Goal: Task Accomplishment & Management: Use online tool/utility

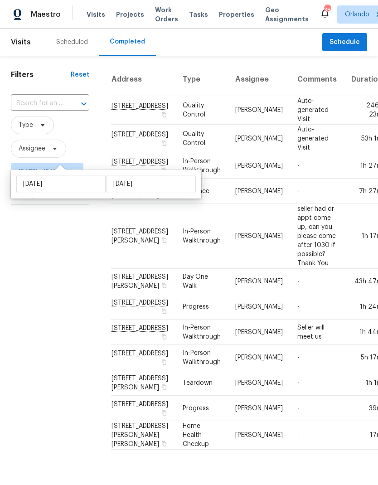
scroll to position [20, 0]
click at [83, 163] on span "Thu, Aug 14 - Fri, Aug 15" at bounding box center [47, 172] width 73 height 18
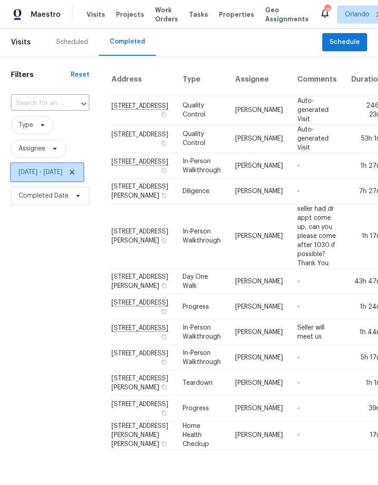
click at [76, 169] on icon at bounding box center [71, 172] width 7 height 7
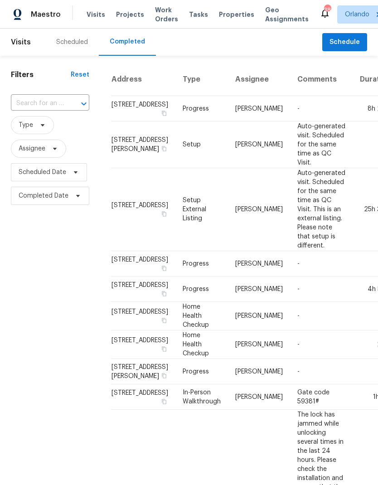
click at [85, 37] on div "Scheduled" at bounding box center [72, 42] width 54 height 27
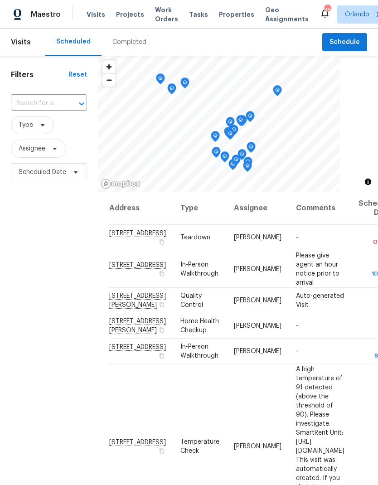
click at [61, 109] on input "text" at bounding box center [36, 104] width 51 height 14
type input "2587"
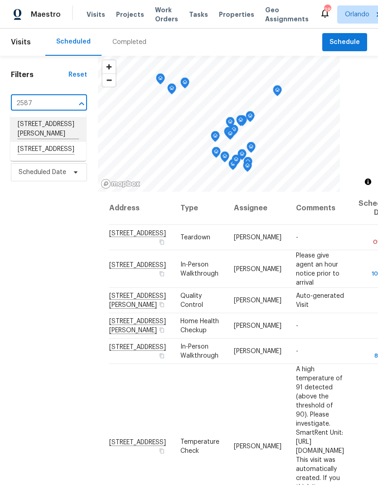
click at [66, 128] on li "2587 Isabela Ter, Kissimmee, FL 34743" at bounding box center [48, 129] width 76 height 25
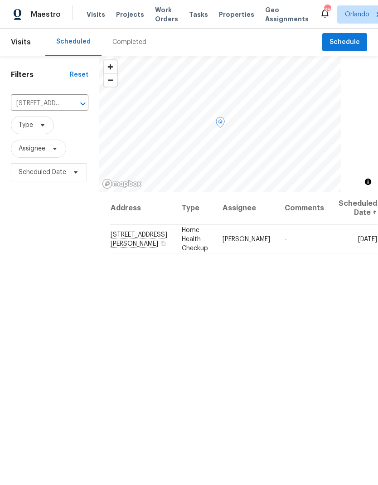
click at [0, 0] on icon at bounding box center [0, 0] width 0 height 0
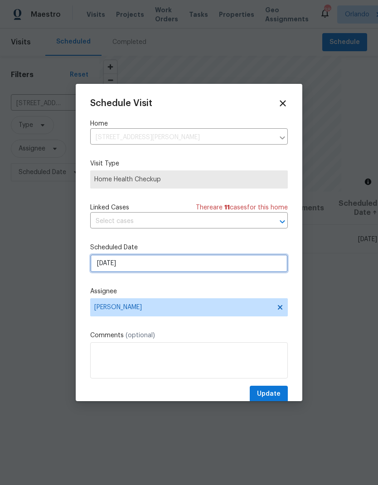
click at [227, 269] on input "9/4/2025" at bounding box center [189, 263] width 198 height 18
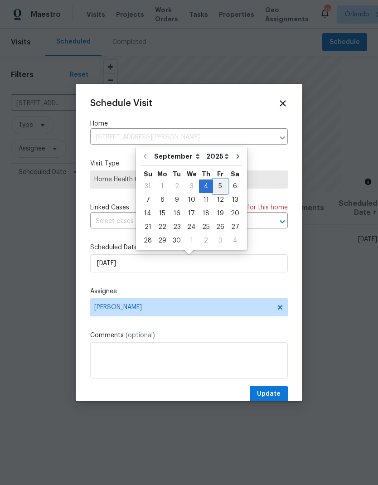
click at [217, 183] on div "5" at bounding box center [220, 186] width 15 height 13
type input "9/5/2025"
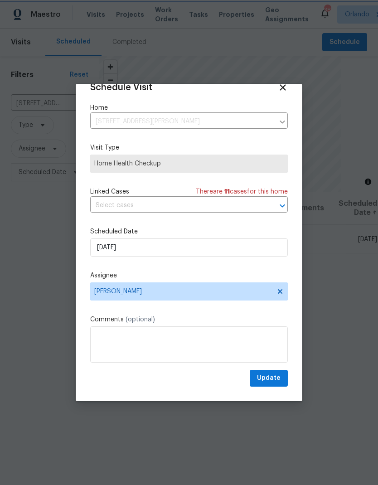
scroll to position [18, 0]
click at [274, 378] on span "Update" at bounding box center [269, 378] width 24 height 11
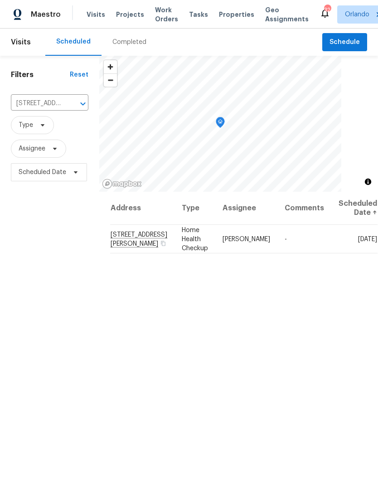
click at [73, 102] on icon "Clear" at bounding box center [71, 103] width 9 height 9
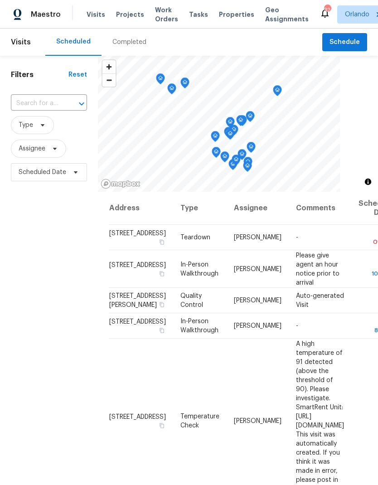
click at [67, 102] on div at bounding box center [75, 104] width 24 height 13
type input "5361"
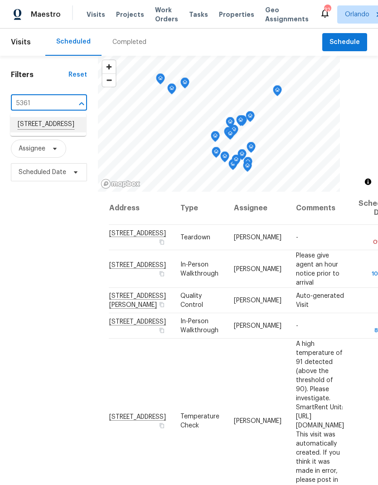
click at [64, 132] on li "5361 Silver Thistle Ln, Saint Cloud, FL 34772" at bounding box center [48, 124] width 76 height 15
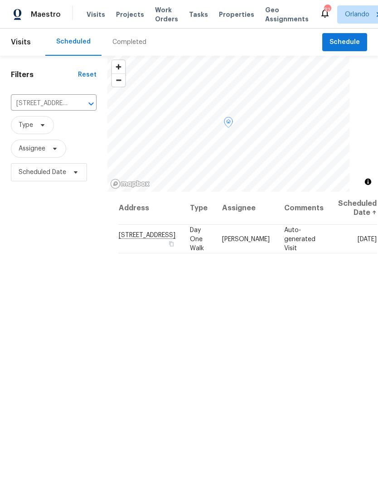
click at [0, 0] on icon at bounding box center [0, 0] width 0 height 0
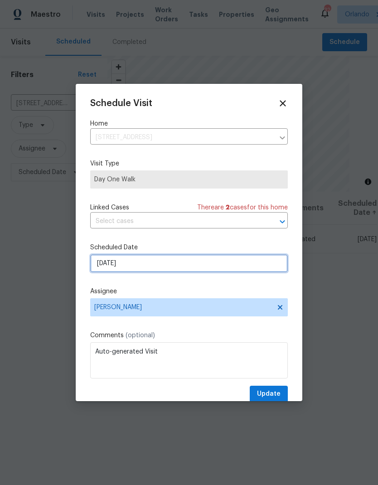
click at [228, 266] on input "9/8/2025" at bounding box center [189, 263] width 198 height 18
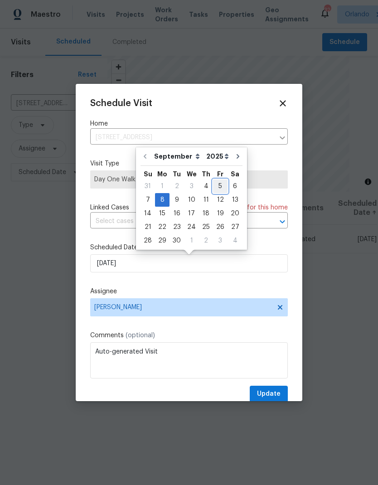
click at [217, 190] on div "5" at bounding box center [220, 186] width 15 height 13
type input "9/5/2025"
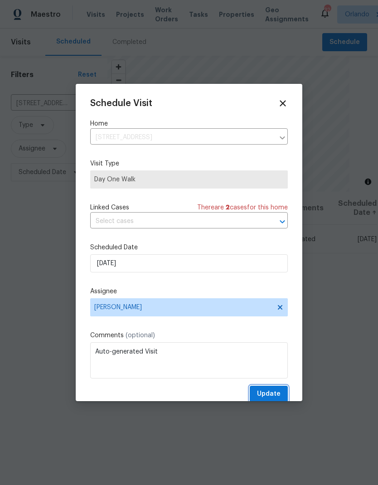
click at [281, 395] on button "Update" at bounding box center [269, 394] width 38 height 17
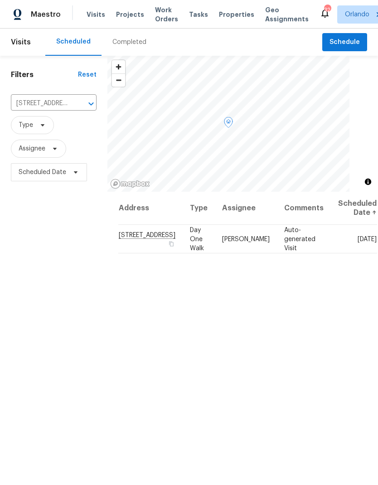
click at [0, 0] on icon at bounding box center [0, 0] width 0 height 0
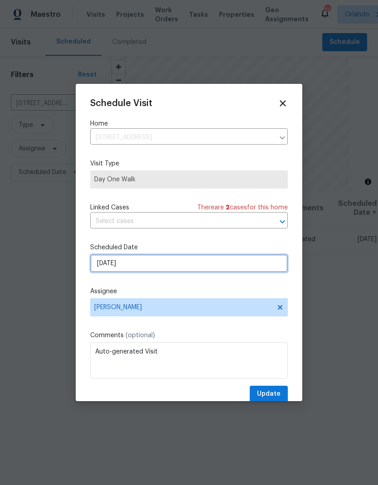
click at [230, 271] on input "9/5/2025" at bounding box center [189, 263] width 198 height 18
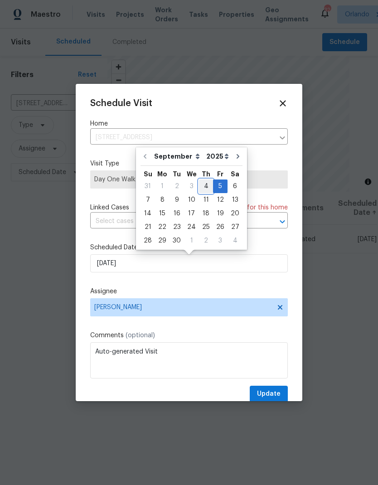
click at [205, 185] on div "4" at bounding box center [206, 186] width 14 height 13
type input "9/4/2025"
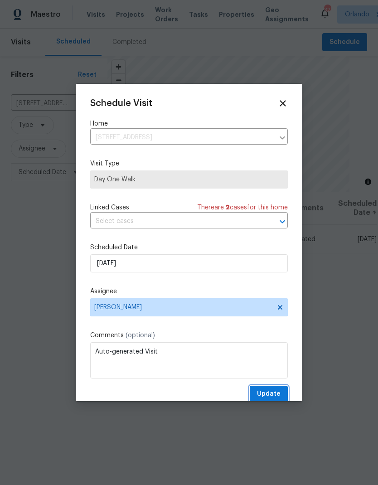
click at [277, 395] on span "Update" at bounding box center [269, 394] width 24 height 11
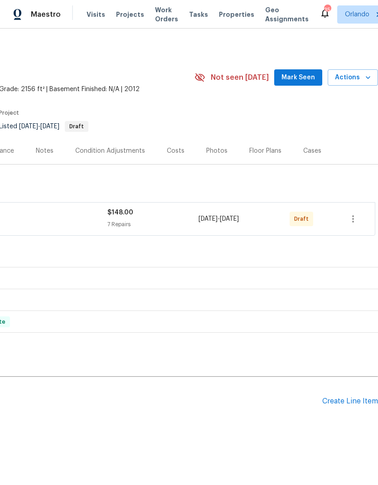
scroll to position [0, 134]
click at [364, 219] on button "button" at bounding box center [353, 219] width 22 height 22
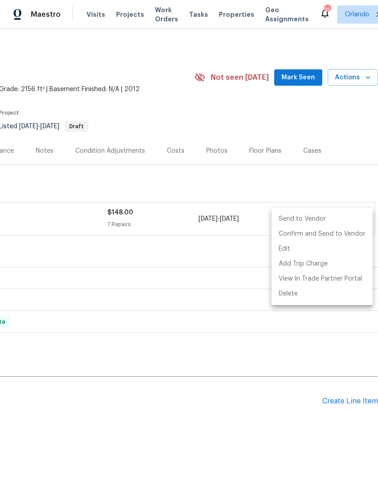
click at [347, 221] on li "Send to Vendor" at bounding box center [322, 219] width 101 height 15
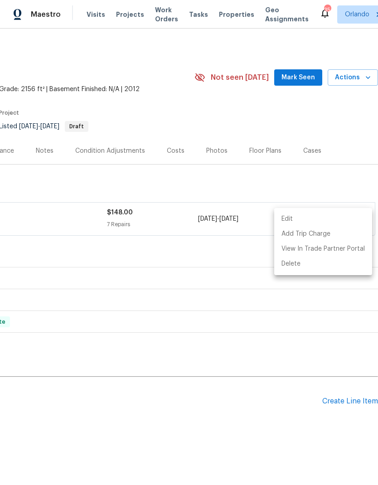
click at [344, 176] on div at bounding box center [189, 242] width 378 height 485
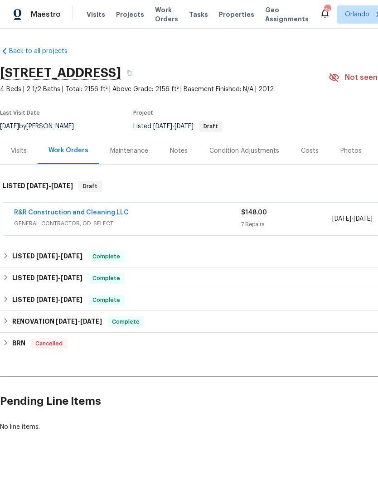
scroll to position [0, 0]
click at [102, 215] on link "R&R Construction and Cleaning LLC" at bounding box center [71, 213] width 115 height 6
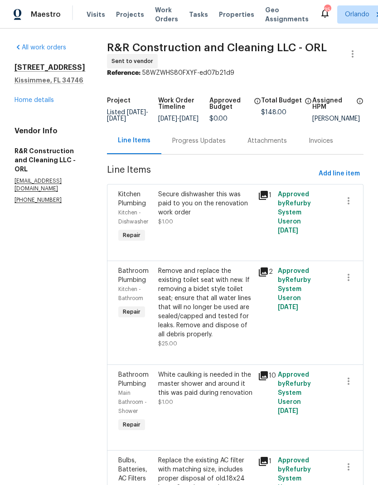
click at [43, 101] on link "Home details" at bounding box center [34, 100] width 39 height 6
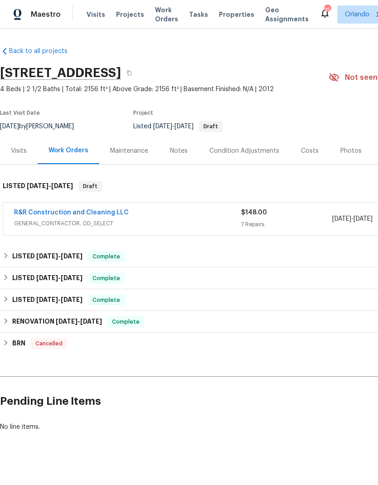
scroll to position [0, -2]
click at [93, 214] on link "R&R Construction and Cleaning LLC" at bounding box center [71, 213] width 115 height 6
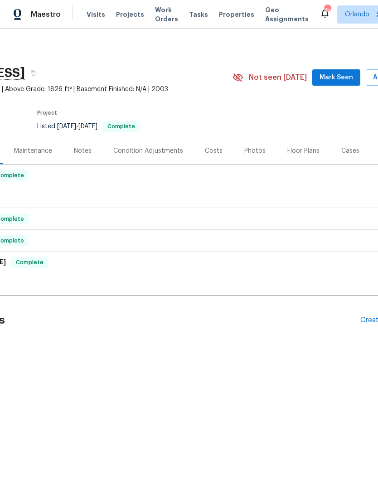
scroll to position [0, 71]
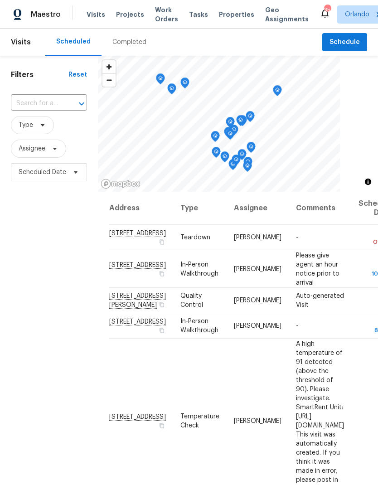
click at [129, 15] on span "Projects" at bounding box center [130, 14] width 28 height 9
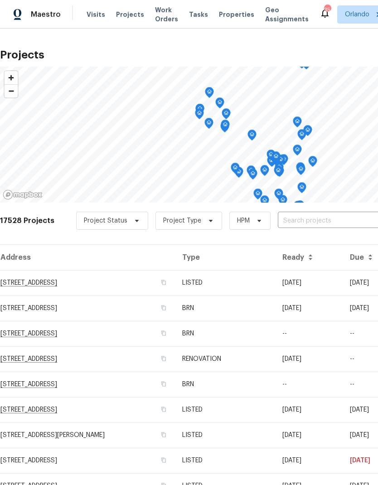
click at [326, 228] on input "text" at bounding box center [330, 221] width 104 height 14
type input "3056"
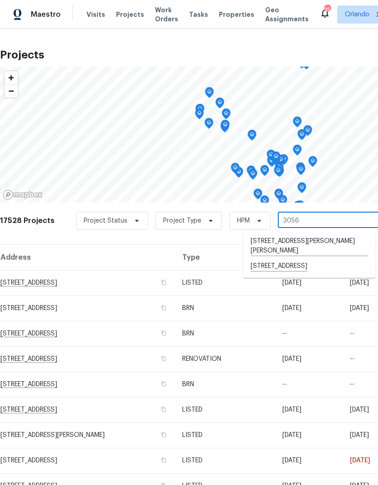
click at [325, 259] on li "3056 Sangria St, Kissimmee, FL 34744" at bounding box center [310, 266] width 132 height 15
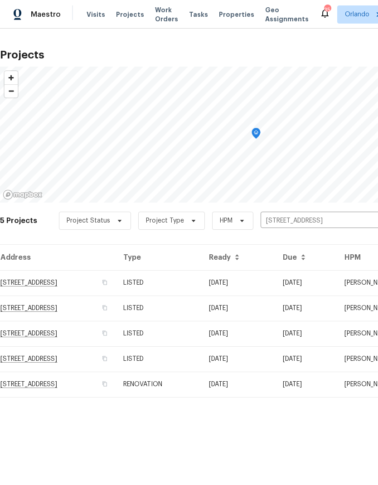
click at [276, 289] on td "08/18/25" at bounding box center [239, 282] width 74 height 25
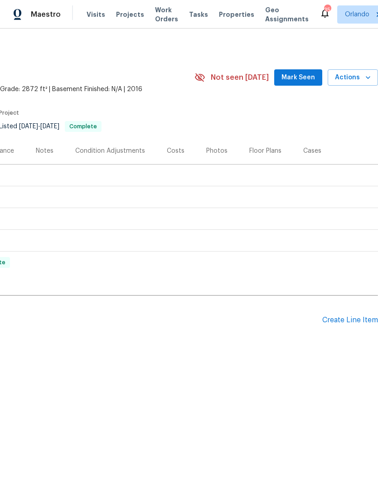
scroll to position [0, 134]
click at [365, 78] on icon "button" at bounding box center [368, 77] width 9 height 9
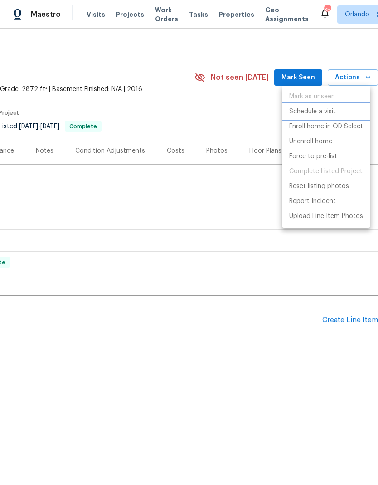
click at [340, 113] on li "Schedule a visit" at bounding box center [326, 111] width 88 height 15
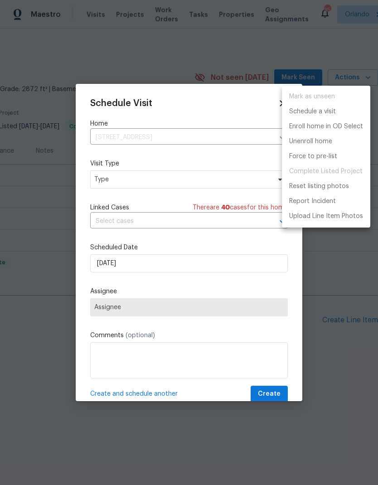
click at [228, 180] on div at bounding box center [189, 242] width 378 height 485
click at [228, 180] on div "Mark as unseen Schedule a visit Enroll home in OD Select Unenroll home Force to…" at bounding box center [189, 242] width 378 height 485
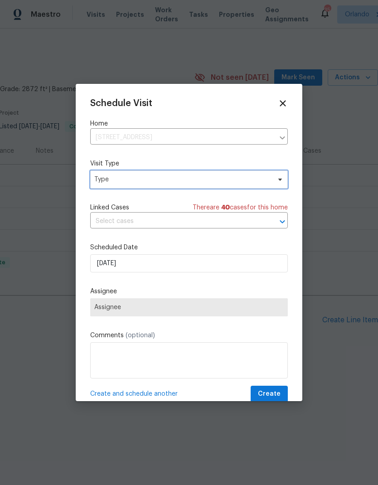
click at [274, 185] on span "Type" at bounding box center [189, 180] width 198 height 18
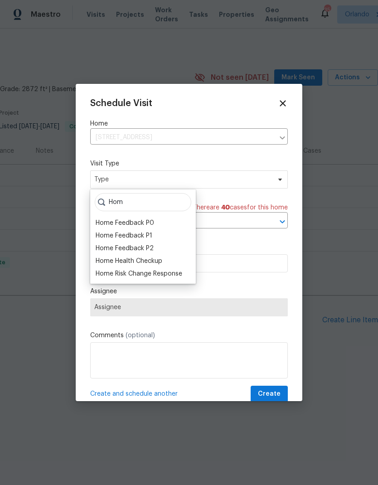
type input "Hom"
click at [161, 259] on div "Home Health Checkup" at bounding box center [129, 261] width 67 height 9
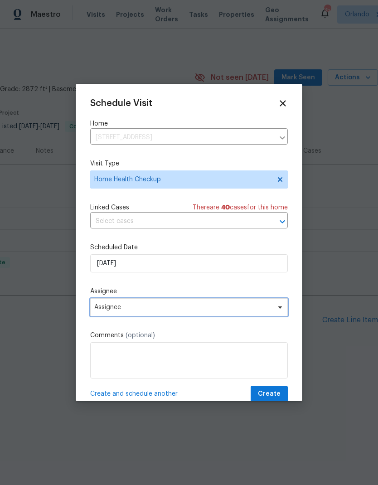
click at [275, 310] on span at bounding box center [279, 307] width 10 height 7
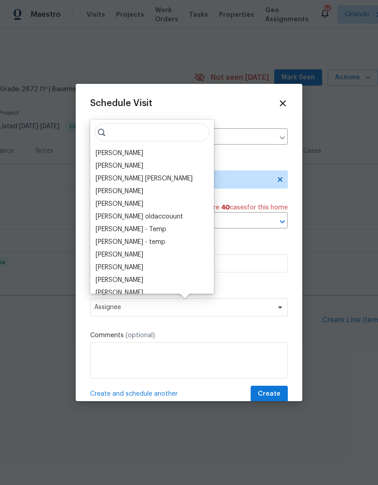
click at [136, 152] on div "[PERSON_NAME]" at bounding box center [120, 153] width 48 height 9
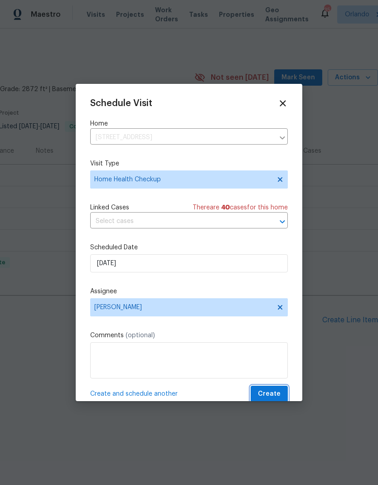
click at [277, 396] on span "Create" at bounding box center [269, 394] width 23 height 11
